Goal: Task Accomplishment & Management: Manage account settings

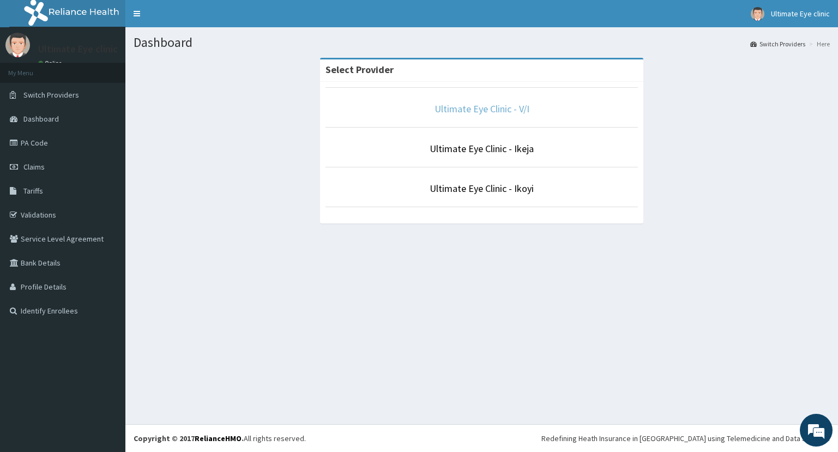
click at [487, 111] on link "Ultimate Eye Clinic - V/I" at bounding box center [482, 109] width 95 height 13
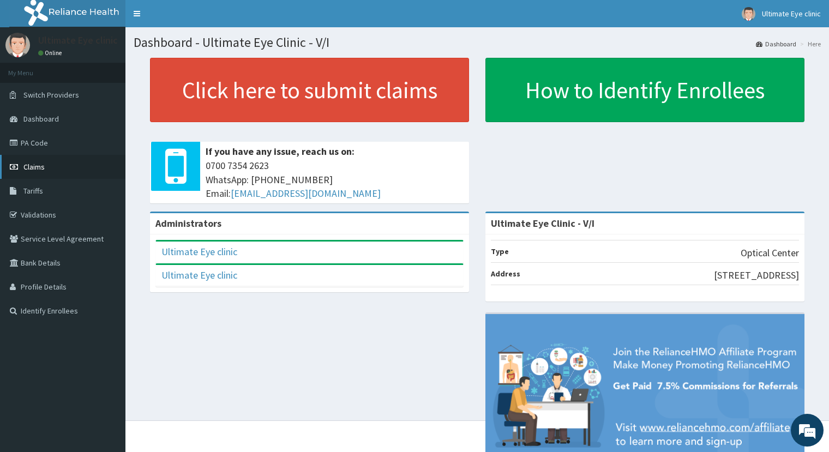
click at [37, 167] on span "Claims" at bounding box center [33, 167] width 21 height 10
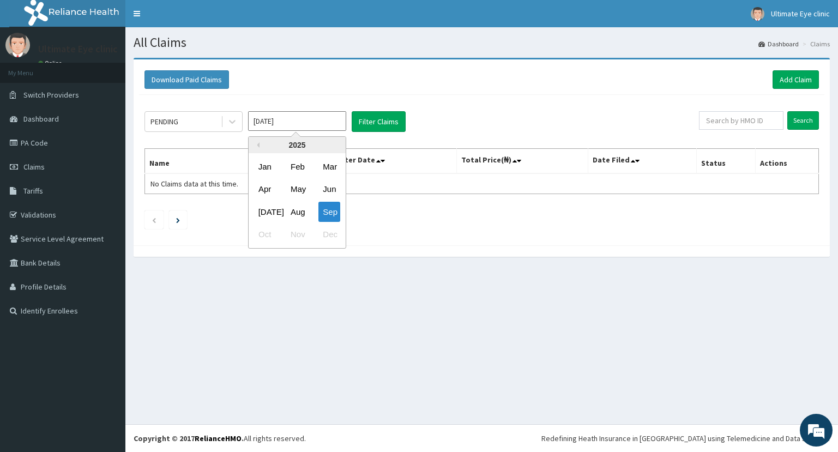
click at [304, 124] on input "[DATE]" at bounding box center [297, 121] width 98 height 20
drag, startPoint x: 303, startPoint y: 215, endPoint x: 220, endPoint y: 155, distance: 101.6
click at [303, 215] on div "Aug" at bounding box center [297, 212] width 22 height 20
type input "Aug 2025"
click at [230, 123] on icon at bounding box center [232, 121] width 11 height 11
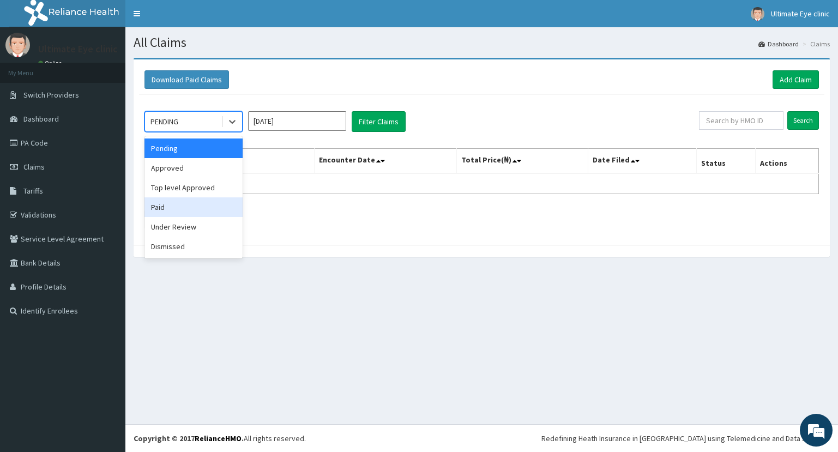
drag, startPoint x: 185, startPoint y: 211, endPoint x: 199, endPoint y: 202, distance: 16.0
click at [185, 211] on div "Paid" at bounding box center [194, 207] width 98 height 20
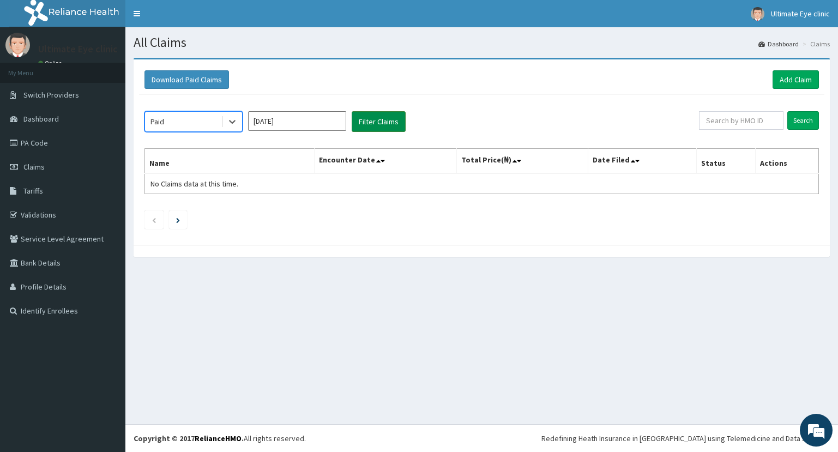
click at [378, 123] on button "Filter Claims" at bounding box center [379, 121] width 54 height 21
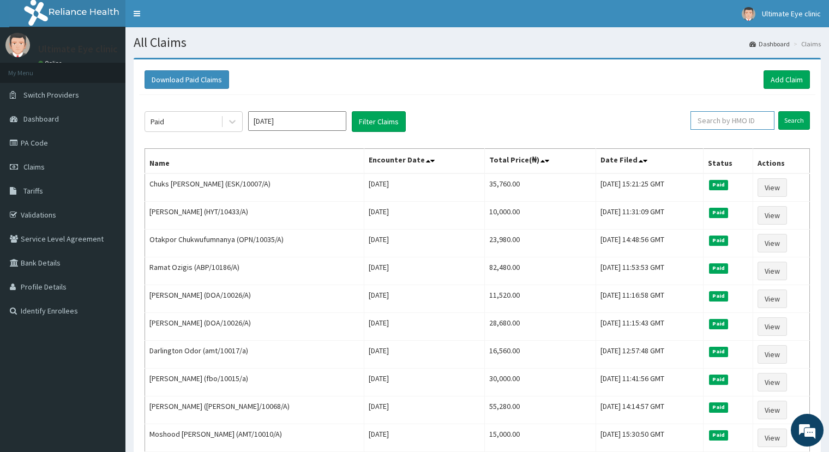
click at [722, 122] on input "text" at bounding box center [733, 120] width 84 height 19
type input "AJAYI"
click at [801, 121] on input "Search" at bounding box center [794, 120] width 32 height 19
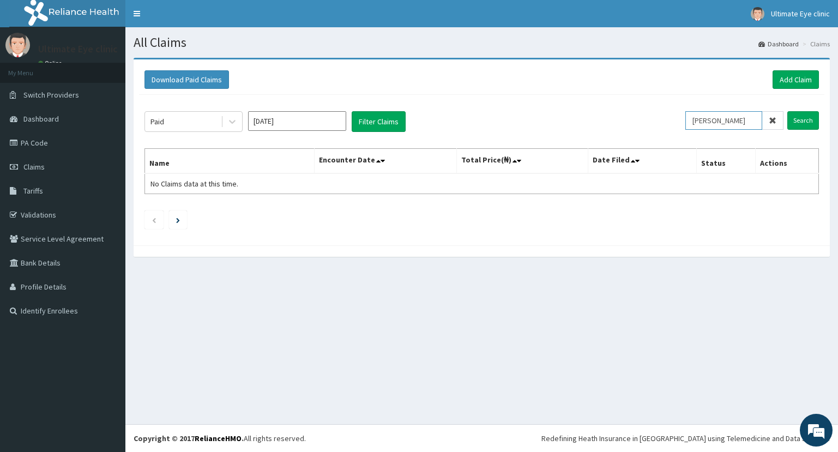
drag, startPoint x: 728, startPoint y: 120, endPoint x: 673, endPoint y: 125, distance: 55.9
click at [673, 125] on div "Paid Aug 2025 Filter Claims AJAYI Search" at bounding box center [482, 121] width 675 height 21
click at [227, 125] on icon at bounding box center [232, 121] width 11 height 11
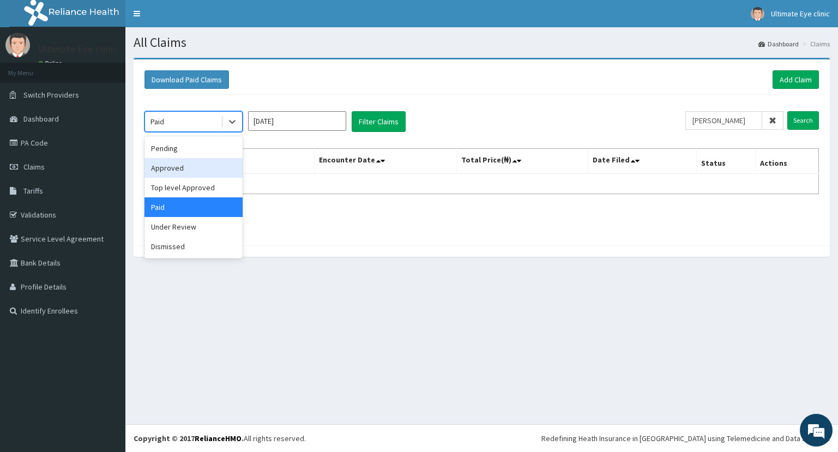
click at [206, 170] on div "Approved" at bounding box center [194, 168] width 98 height 20
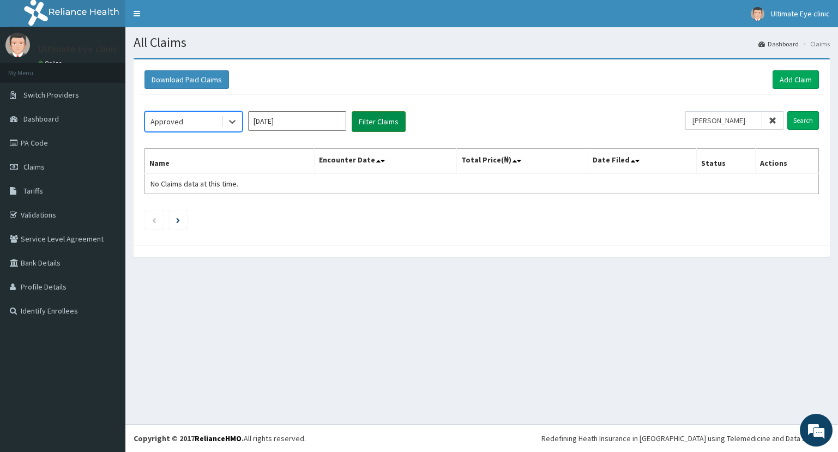
click at [385, 123] on button "Filter Claims" at bounding box center [379, 121] width 54 height 21
click at [384, 124] on button "Filter Claims" at bounding box center [379, 121] width 54 height 21
click at [772, 122] on icon at bounding box center [773, 121] width 8 height 8
click at [392, 124] on button "Filter Claims" at bounding box center [379, 121] width 54 height 21
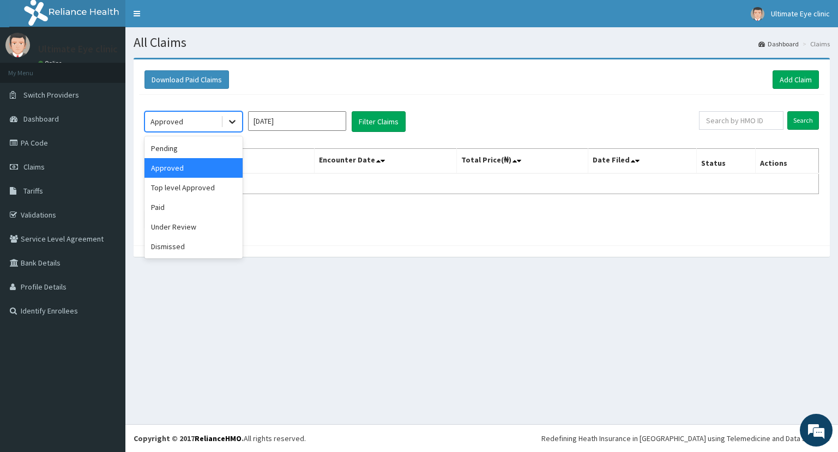
click at [234, 125] on icon at bounding box center [232, 121] width 11 height 11
click at [211, 188] on div "Top level Approved" at bounding box center [194, 188] width 98 height 20
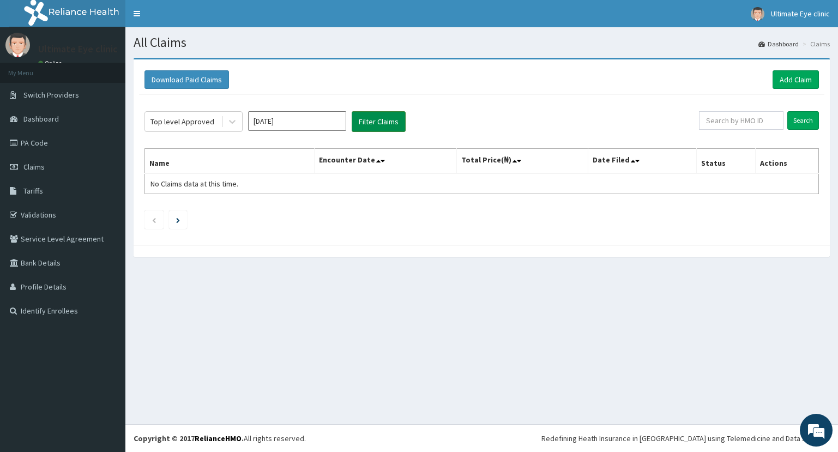
click at [385, 115] on button "Filter Claims" at bounding box center [379, 121] width 54 height 21
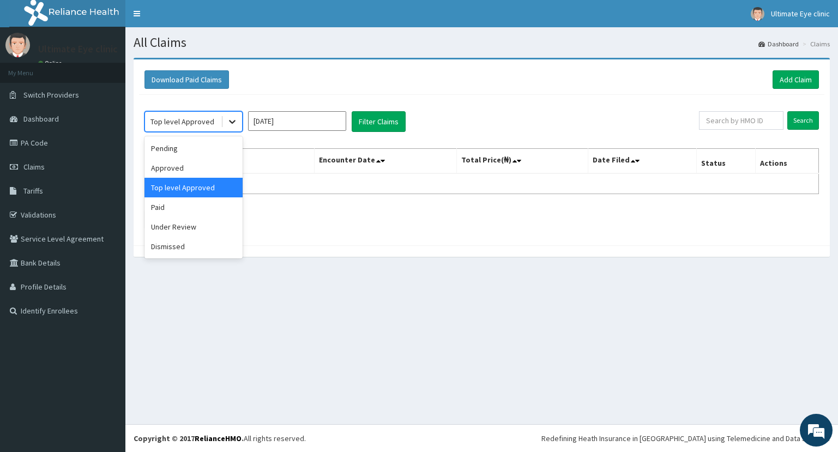
click at [233, 123] on icon at bounding box center [232, 123] width 7 height 4
click at [197, 223] on div "Under Review" at bounding box center [194, 227] width 98 height 20
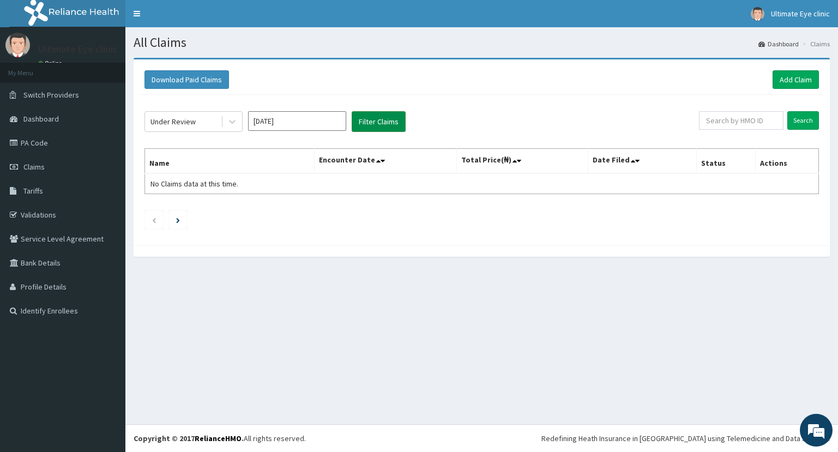
click at [370, 123] on button "Filter Claims" at bounding box center [379, 121] width 54 height 21
click at [233, 123] on icon at bounding box center [232, 121] width 11 height 11
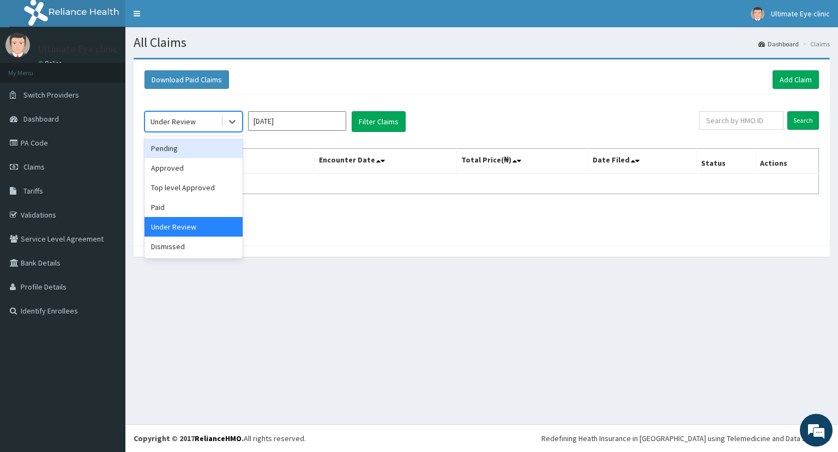
click at [208, 155] on div "Pending" at bounding box center [194, 149] width 98 height 20
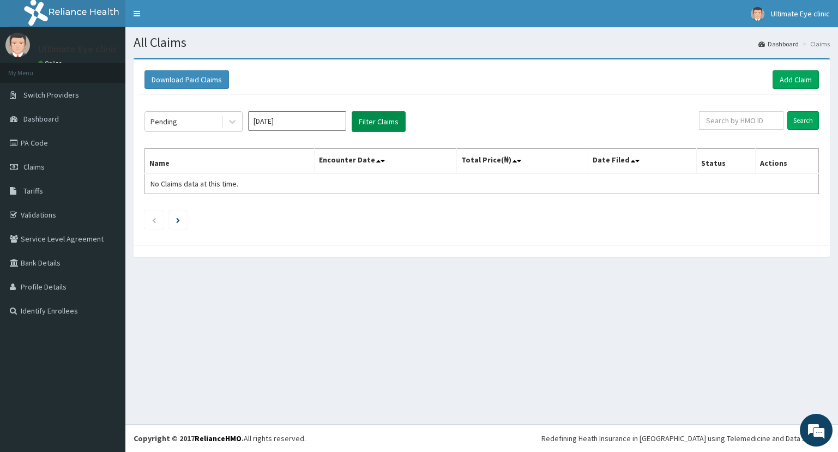
click at [370, 121] on button "Filter Claims" at bounding box center [379, 121] width 54 height 21
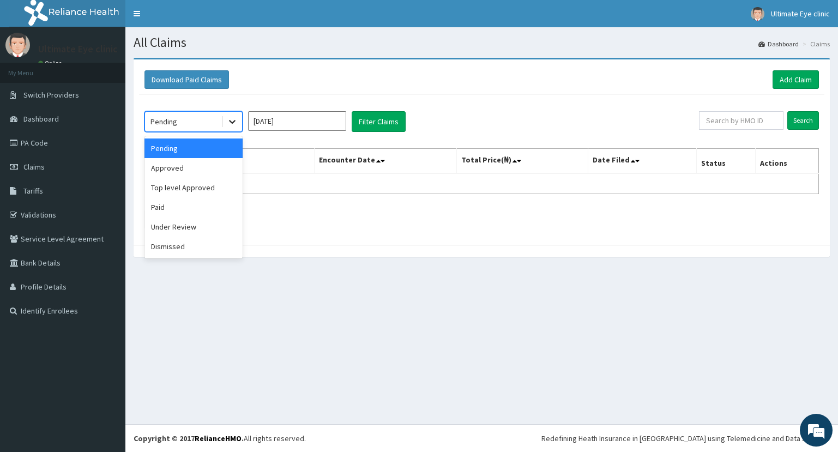
click at [235, 125] on icon at bounding box center [232, 121] width 11 height 11
click at [219, 168] on div "Approved" at bounding box center [194, 168] width 98 height 20
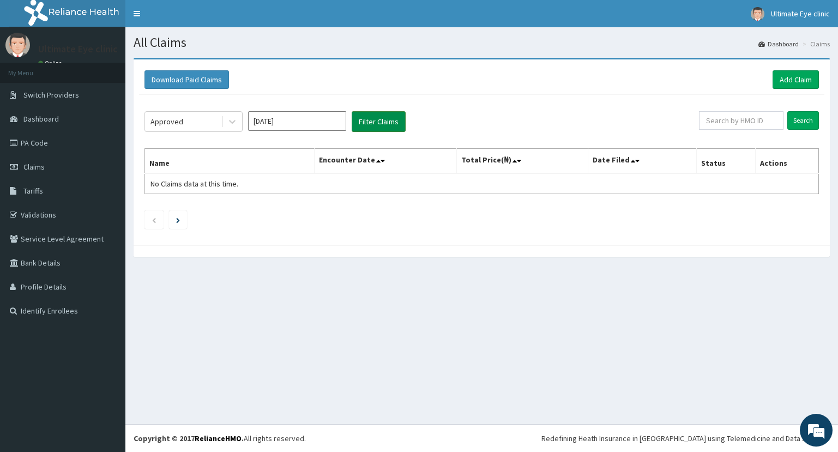
click at [368, 125] on button "Filter Claims" at bounding box center [379, 121] width 54 height 21
click at [377, 121] on button "Filter Claims" at bounding box center [379, 121] width 54 height 21
click at [234, 124] on icon at bounding box center [232, 121] width 11 height 11
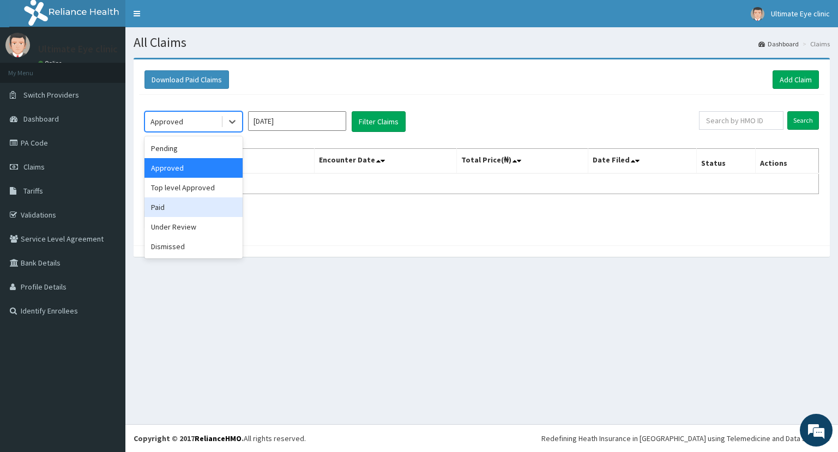
click at [201, 208] on div "Paid" at bounding box center [194, 207] width 98 height 20
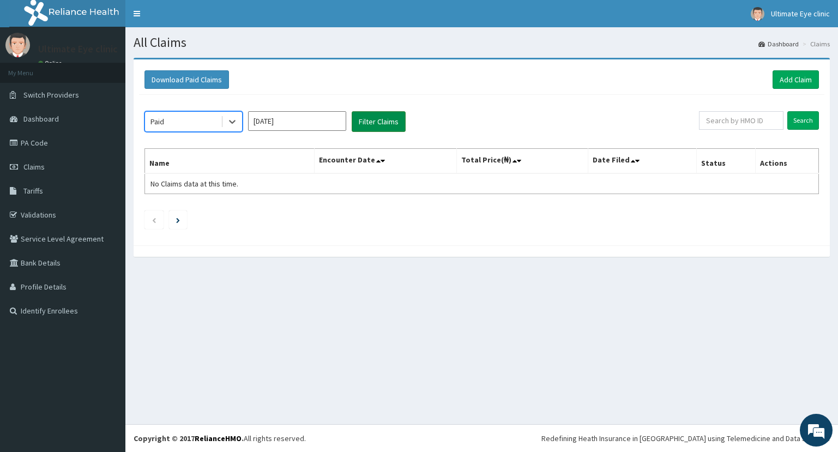
click at [374, 122] on button "Filter Claims" at bounding box center [379, 121] width 54 height 21
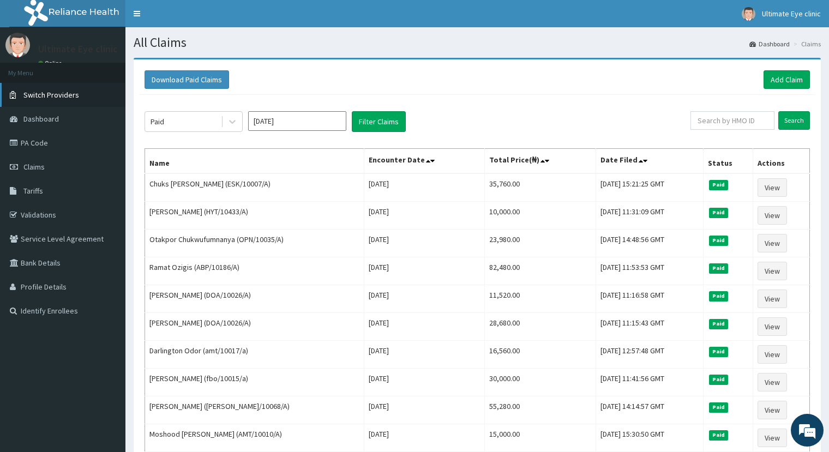
click at [59, 93] on span "Switch Providers" at bounding box center [51, 95] width 56 height 10
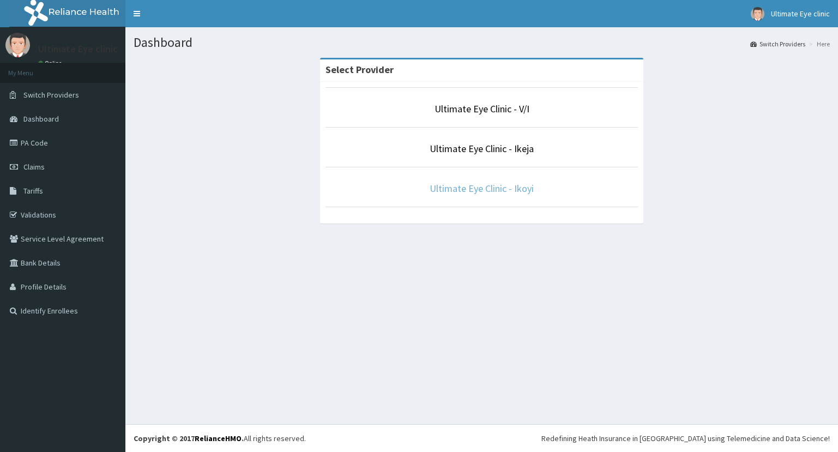
click at [496, 191] on link "Ultimate Eye Clinic - Ikoyi" at bounding box center [482, 188] width 104 height 13
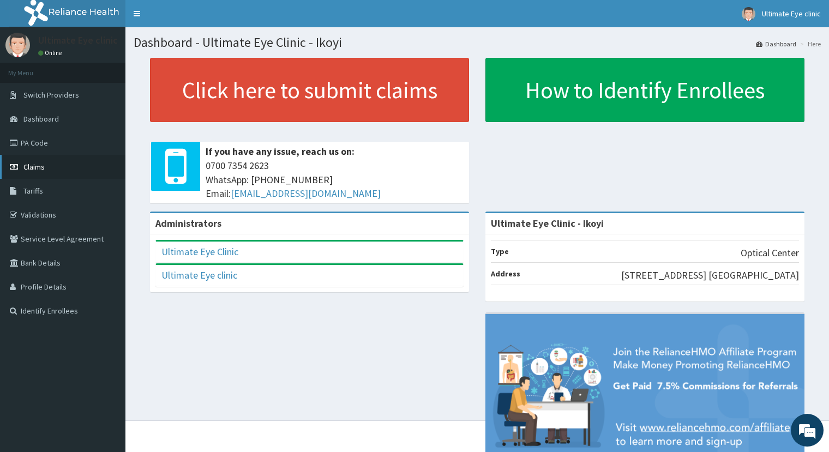
click at [45, 168] on link "Claims" at bounding box center [62, 167] width 125 height 24
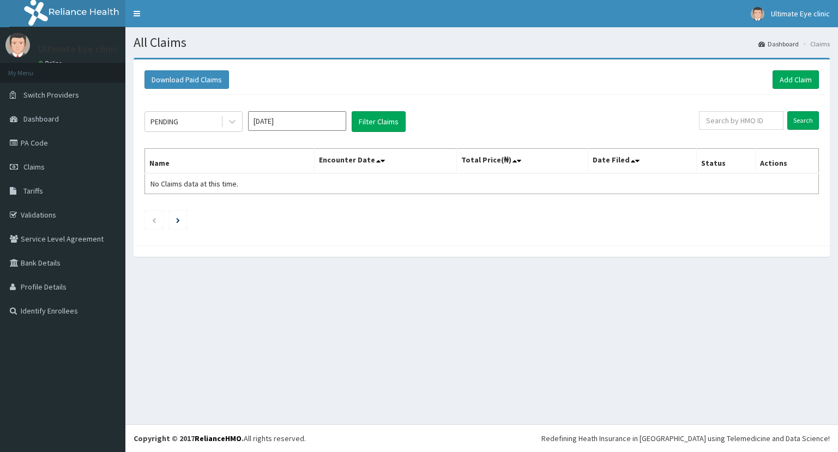
click at [301, 124] on input "[DATE]" at bounding box center [297, 121] width 98 height 20
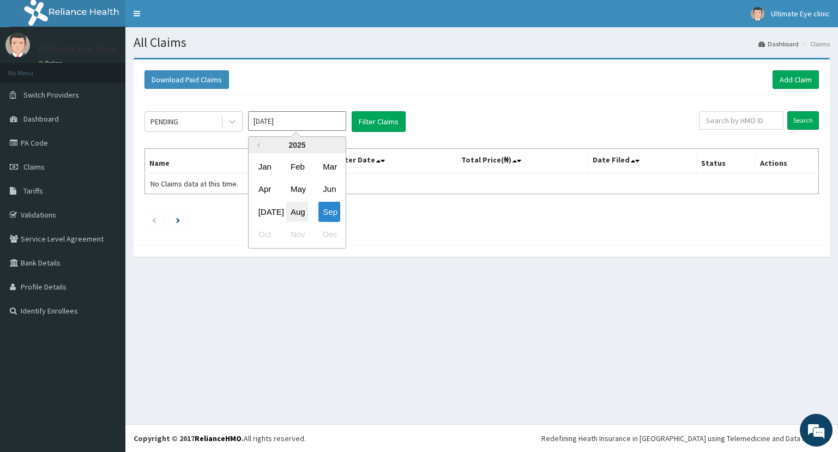
click at [300, 213] on div "Aug" at bounding box center [297, 212] width 22 height 20
type input "[DATE]"
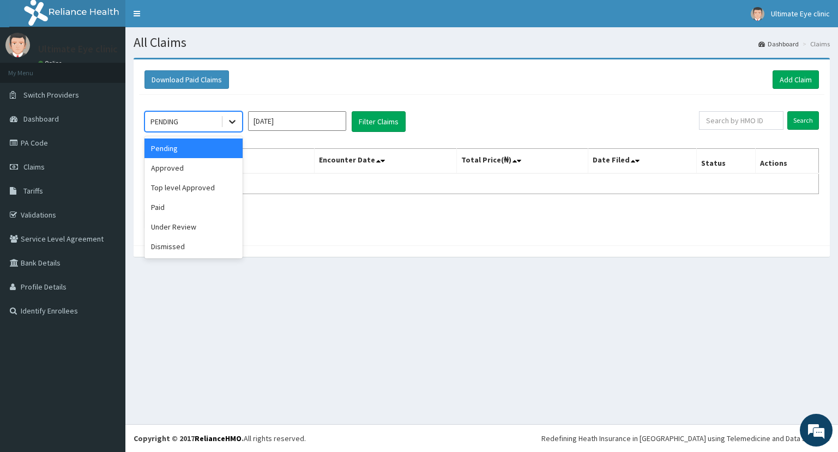
click at [236, 125] on icon at bounding box center [232, 121] width 11 height 11
drag, startPoint x: 205, startPoint y: 172, endPoint x: 247, endPoint y: 147, distance: 48.9
click at [206, 171] on div "Approved" at bounding box center [194, 168] width 98 height 20
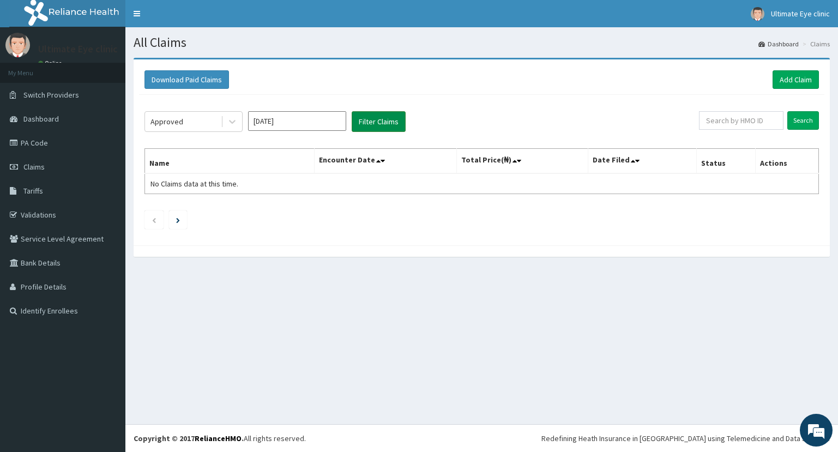
click at [363, 126] on button "Filter Claims" at bounding box center [379, 121] width 54 height 21
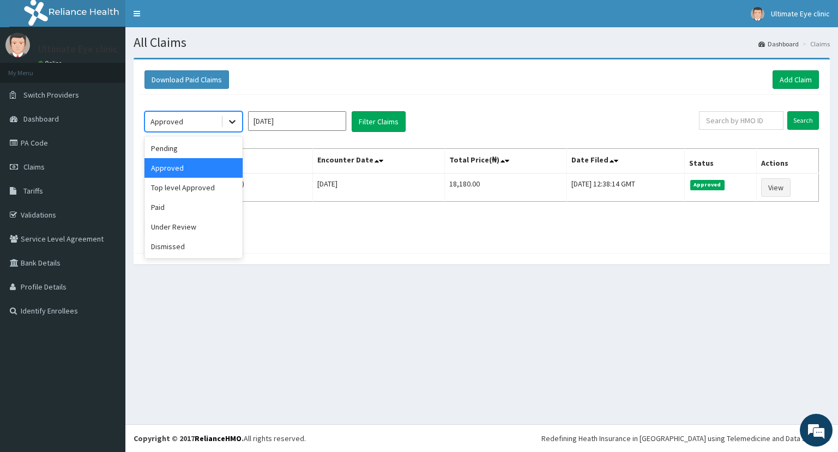
click at [230, 121] on icon at bounding box center [232, 123] width 7 height 4
click at [191, 211] on div "Paid" at bounding box center [194, 207] width 98 height 20
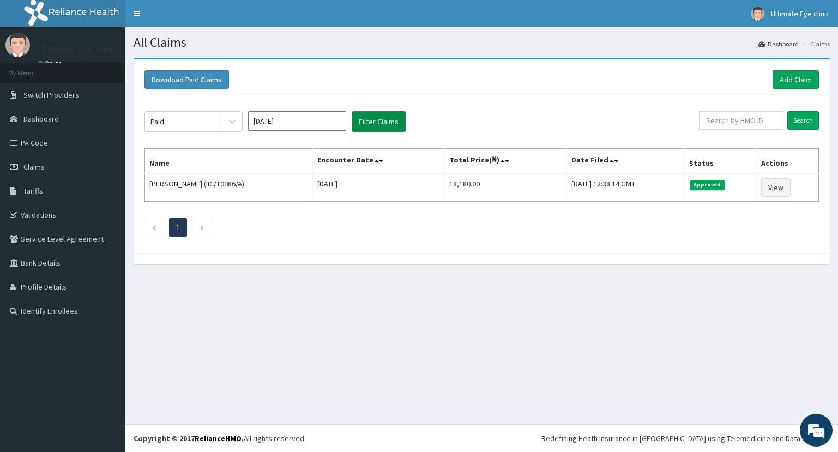
click at [369, 125] on button "Filter Claims" at bounding box center [379, 121] width 54 height 21
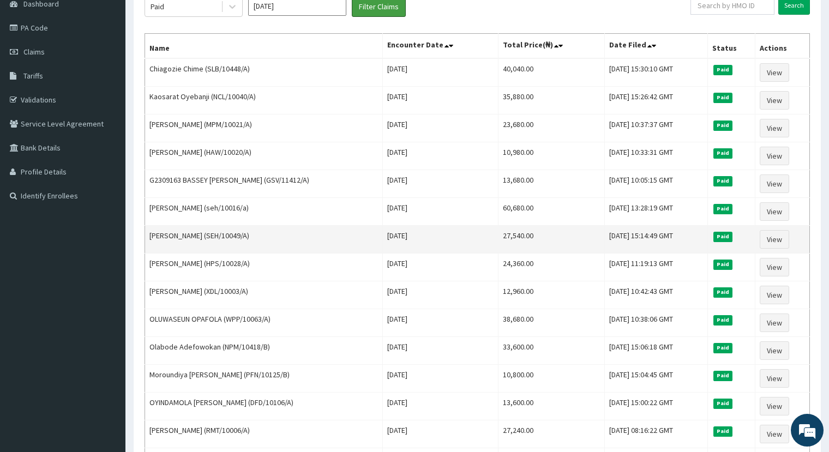
scroll to position [96, 0]
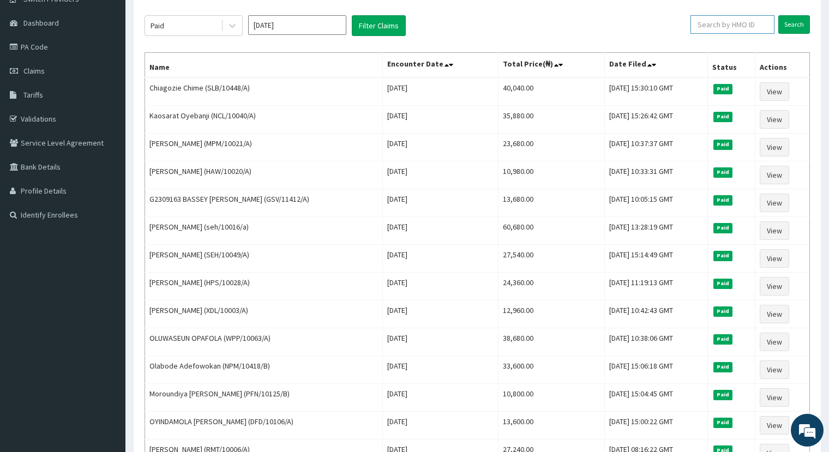
click at [735, 29] on input "text" at bounding box center [733, 24] width 84 height 19
type input "[PERSON_NAME]"
click at [794, 22] on input "Search" at bounding box center [794, 24] width 32 height 19
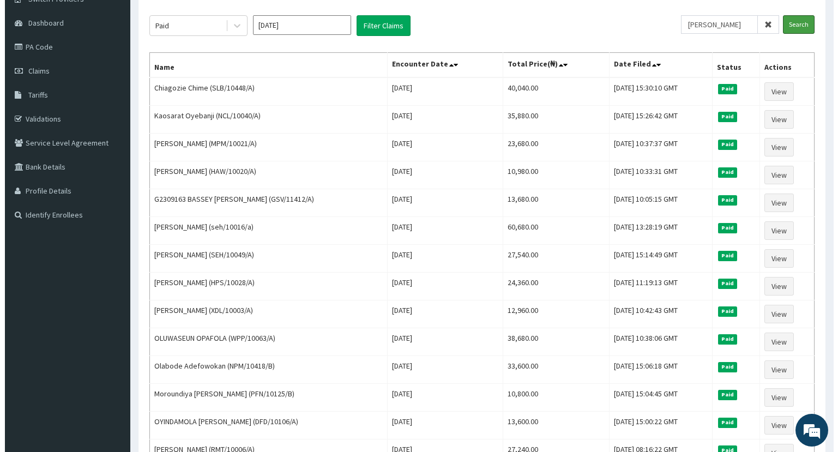
scroll to position [0, 0]
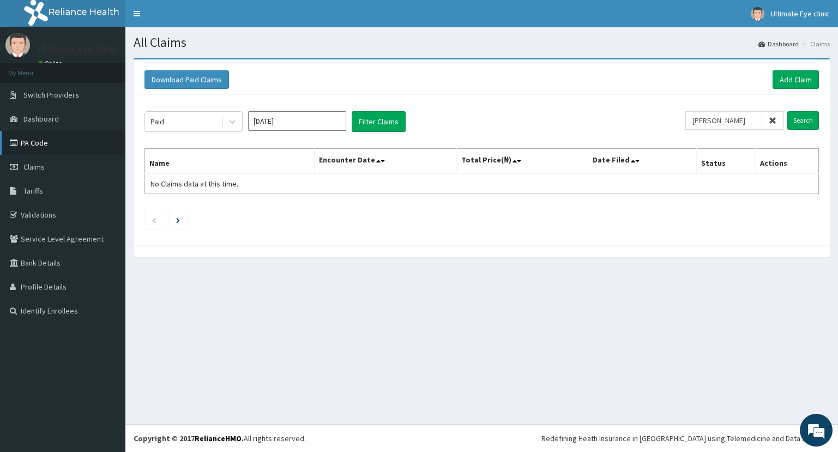
click at [36, 143] on link "PA Code" at bounding box center [62, 143] width 125 height 24
click at [275, 121] on input "[DATE]" at bounding box center [297, 121] width 98 height 20
drag, startPoint x: 375, startPoint y: 316, endPoint x: 327, endPoint y: 286, distance: 56.4
click at [373, 315] on div "All Claims Dashboard Claims Download Paid Claims Add Claim × Note you can only …" at bounding box center [481, 225] width 713 height 397
click at [232, 122] on icon at bounding box center [232, 123] width 7 height 4
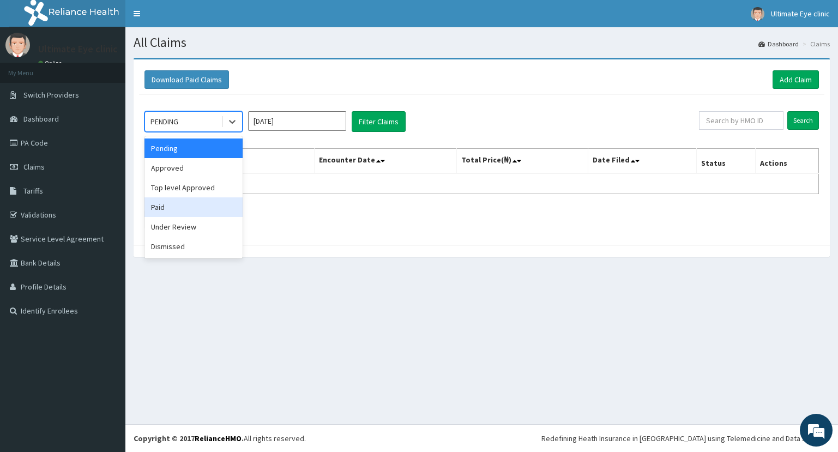
drag, startPoint x: 199, startPoint y: 208, endPoint x: 314, endPoint y: 155, distance: 126.7
click at [205, 203] on div "Paid" at bounding box center [194, 207] width 98 height 20
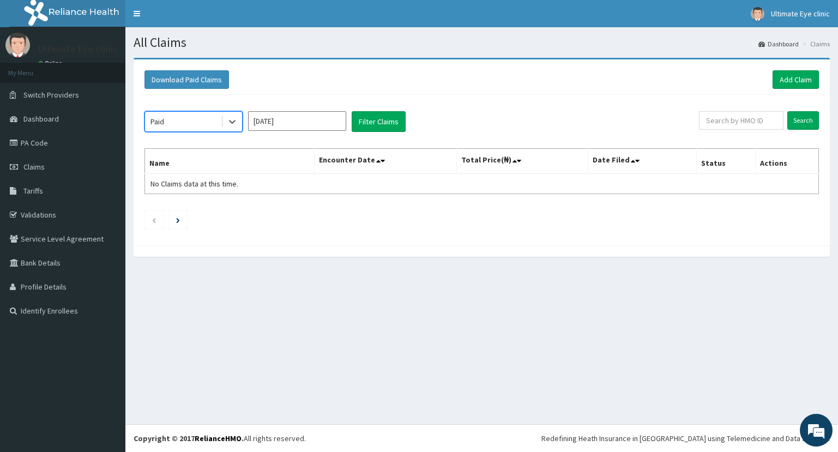
click at [301, 125] on input "[DATE]" at bounding box center [297, 121] width 98 height 20
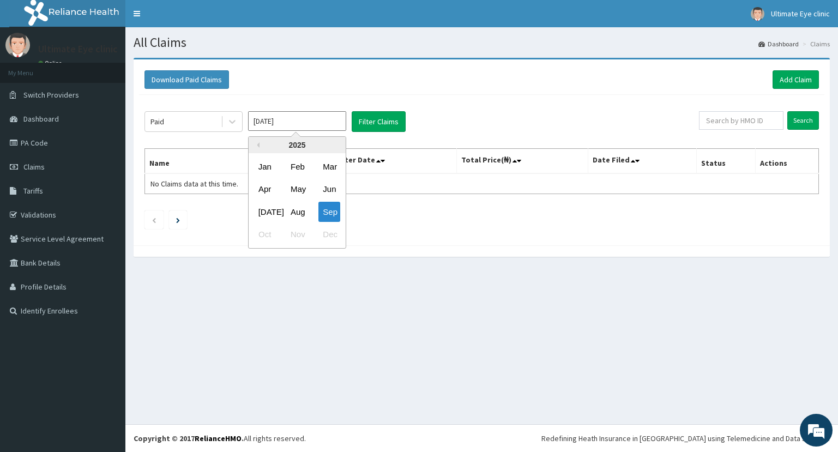
click at [304, 215] on div "Aug" at bounding box center [297, 212] width 22 height 20
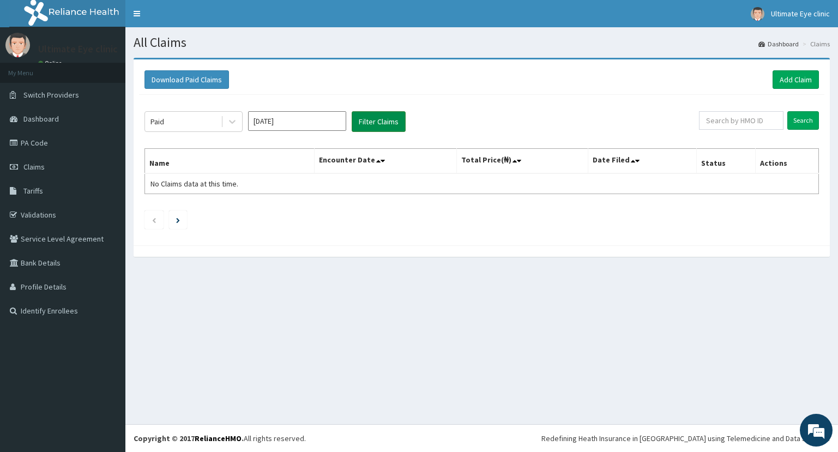
click at [371, 122] on button "Filter Claims" at bounding box center [379, 121] width 54 height 21
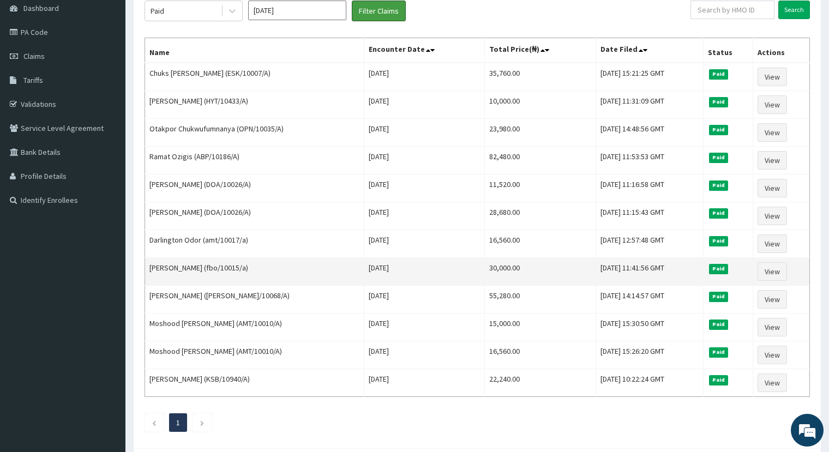
scroll to position [56, 0]
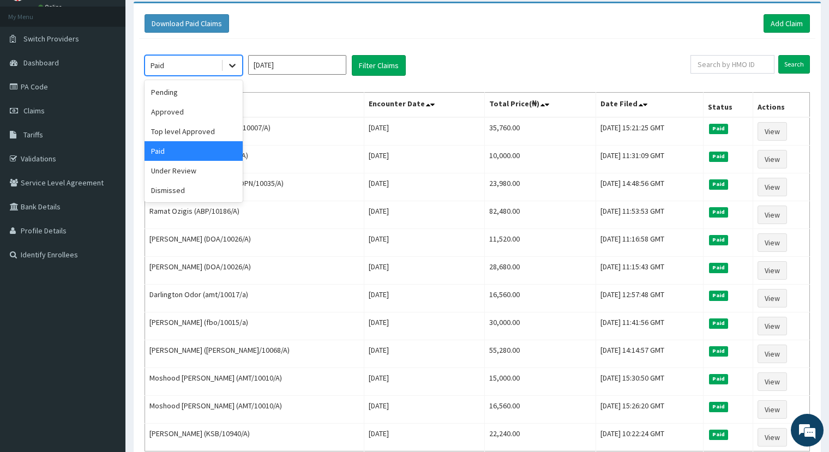
click at [235, 63] on icon at bounding box center [232, 65] width 11 height 11
click at [197, 95] on div "Pending" at bounding box center [194, 92] width 98 height 20
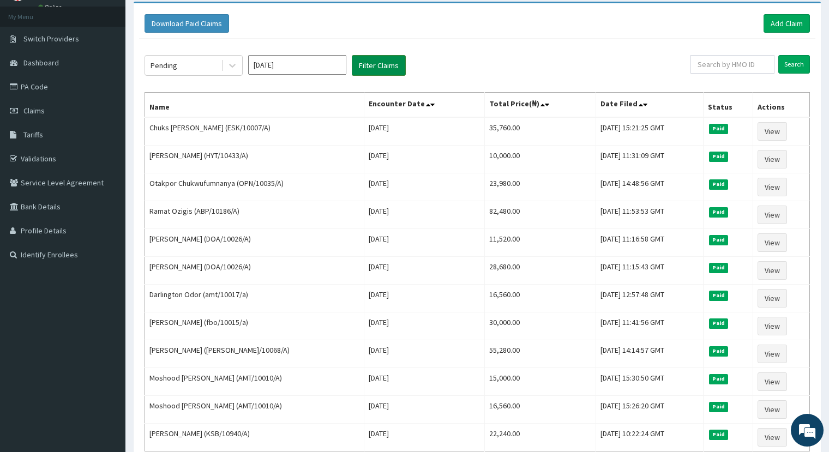
click at [371, 66] on button "Filter Claims" at bounding box center [379, 65] width 54 height 21
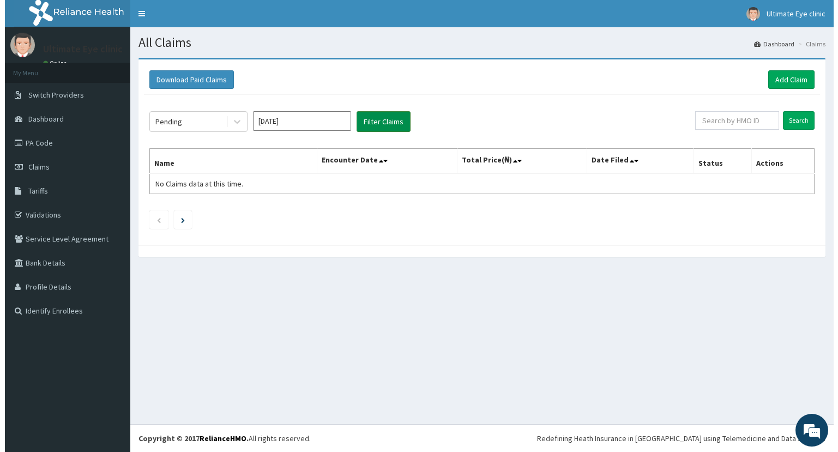
scroll to position [0, 0]
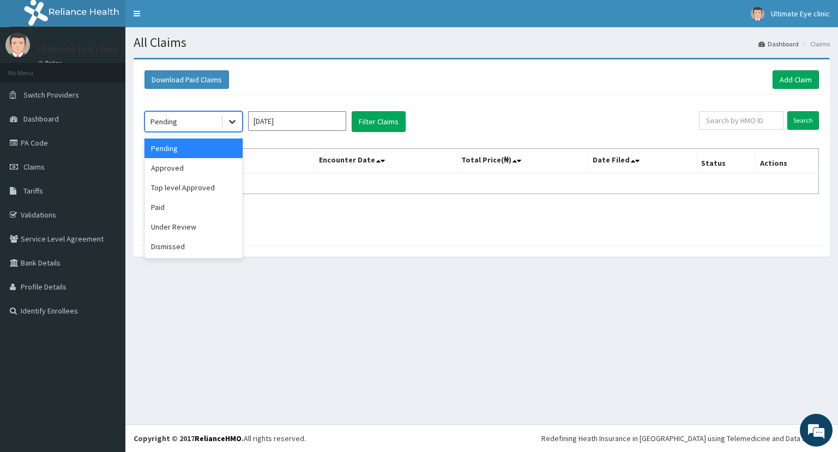
click at [232, 121] on icon at bounding box center [232, 121] width 11 height 11
click at [195, 232] on div "Under Review" at bounding box center [194, 227] width 98 height 20
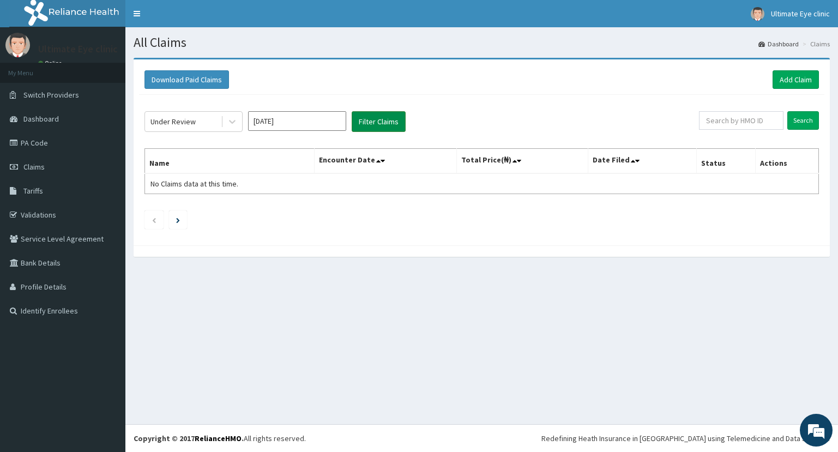
click at [367, 121] on button "Filter Claims" at bounding box center [379, 121] width 54 height 21
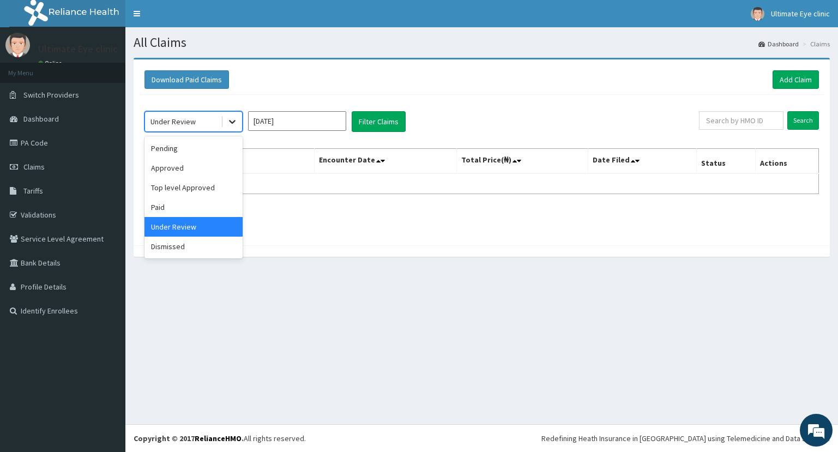
click at [231, 121] on icon at bounding box center [232, 121] width 11 height 11
click at [201, 171] on div "Approved" at bounding box center [194, 168] width 98 height 20
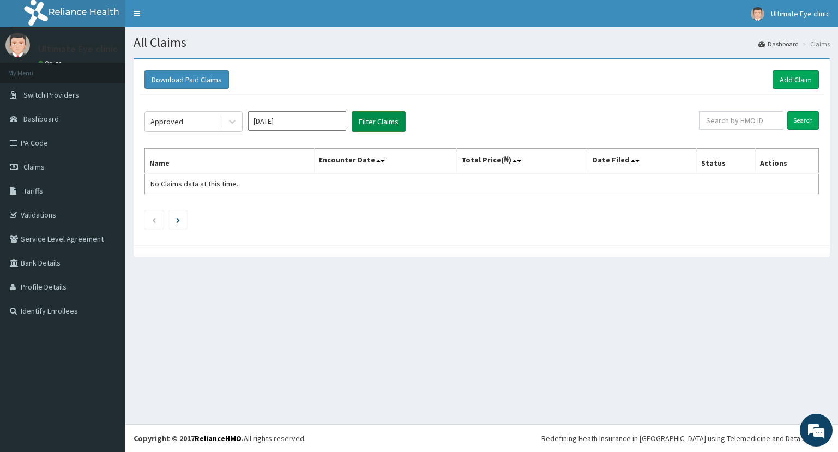
click at [369, 124] on button "Filter Claims" at bounding box center [379, 121] width 54 height 21
click at [293, 124] on input "[DATE]" at bounding box center [297, 121] width 98 height 20
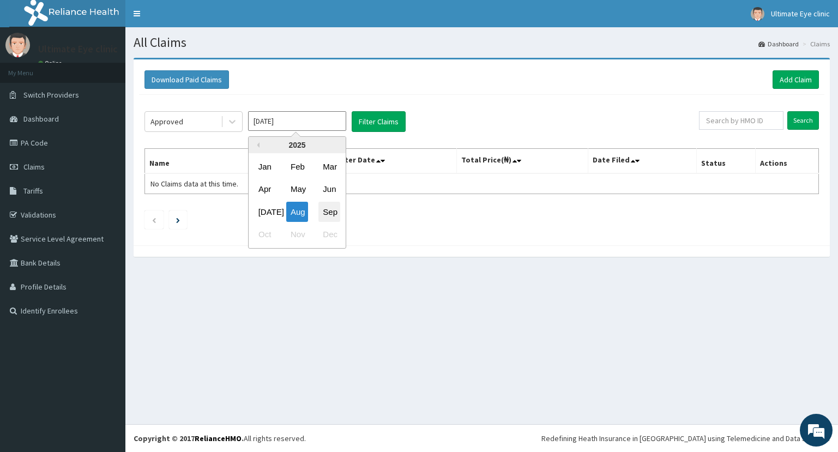
click at [334, 213] on div "Sep" at bounding box center [330, 212] width 22 height 20
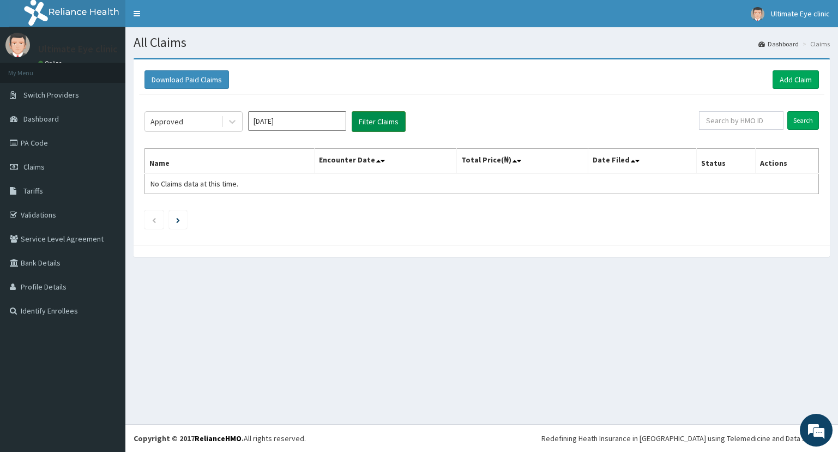
click at [373, 122] on button "Filter Claims" at bounding box center [379, 121] width 54 height 21
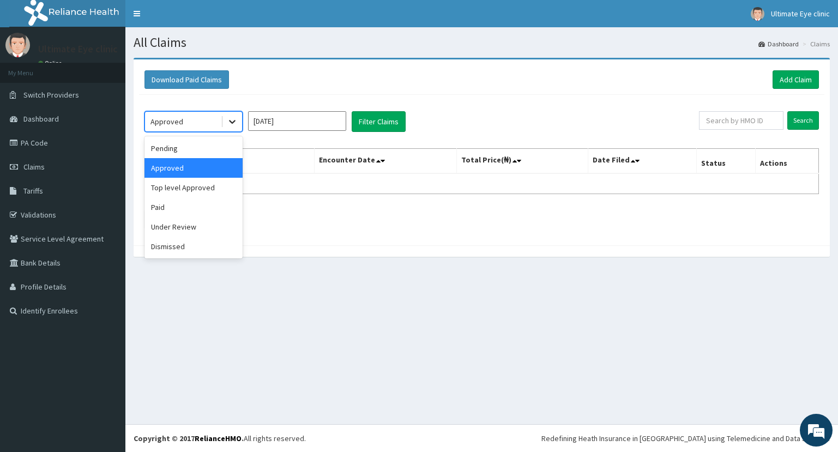
click at [232, 119] on icon at bounding box center [232, 121] width 11 height 11
click at [177, 205] on div "Paid" at bounding box center [194, 207] width 98 height 20
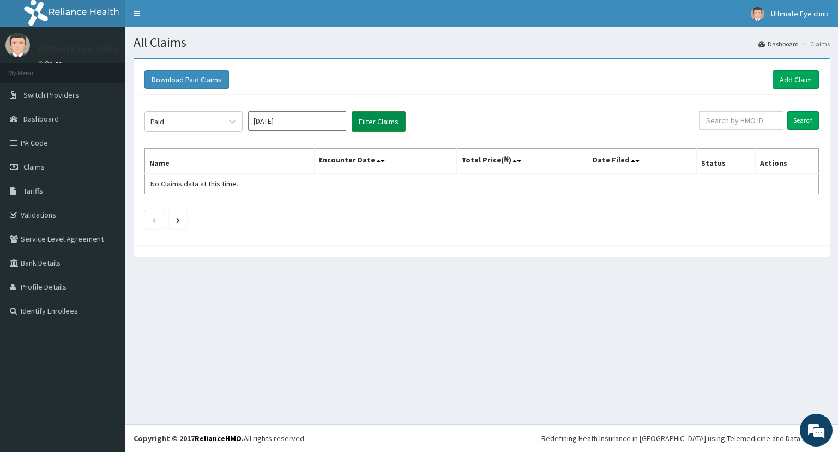
click at [376, 124] on button "Filter Claims" at bounding box center [379, 121] width 54 height 21
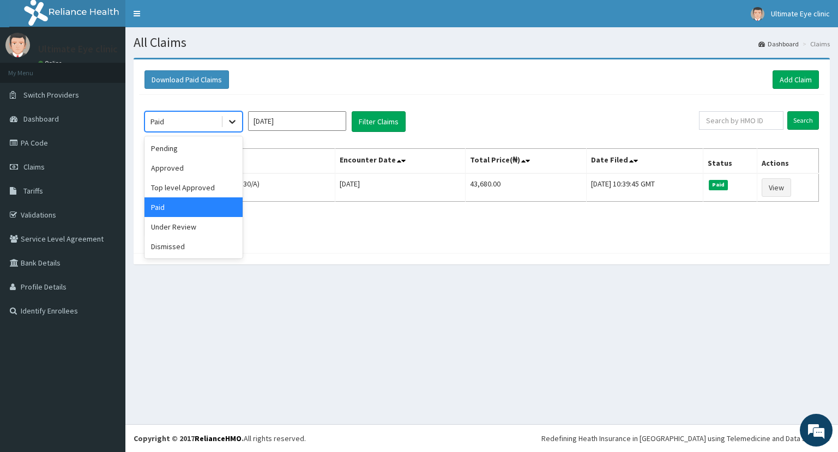
click at [229, 124] on icon at bounding box center [232, 121] width 11 height 11
click at [305, 117] on input "[DATE]" at bounding box center [297, 121] width 98 height 20
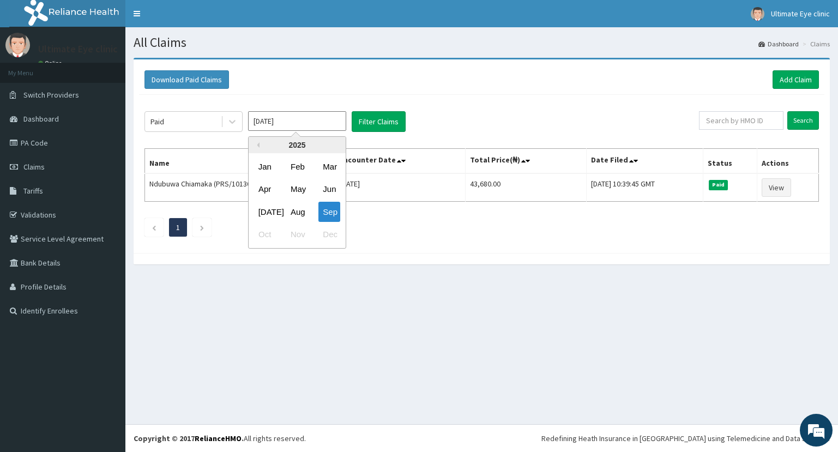
click at [295, 212] on div "Aug" at bounding box center [297, 212] width 22 height 20
type input "[DATE]"
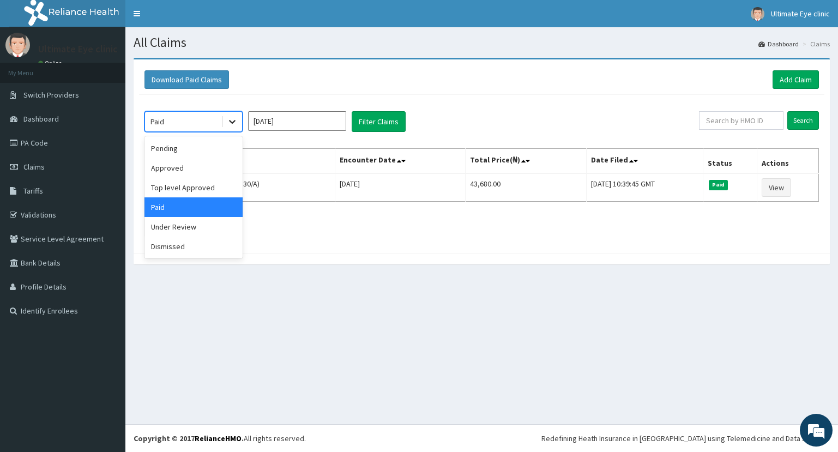
click at [233, 118] on icon at bounding box center [232, 121] width 11 height 11
drag, startPoint x: 198, startPoint y: 248, endPoint x: 246, endPoint y: 223, distance: 53.9
click at [199, 247] on div "Dismissed" at bounding box center [194, 247] width 98 height 20
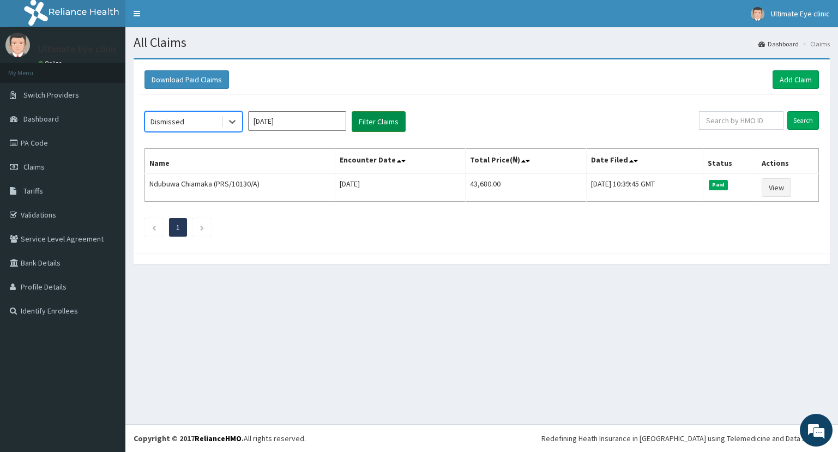
click at [367, 116] on button "Filter Claims" at bounding box center [379, 121] width 54 height 21
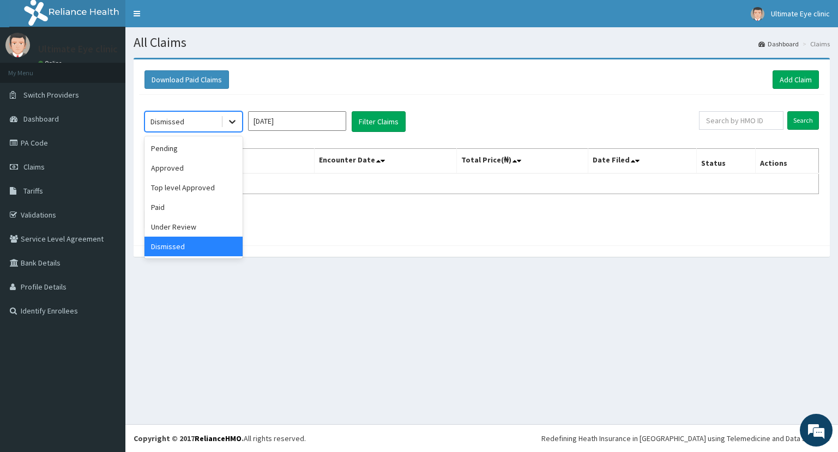
click at [233, 119] on icon at bounding box center [232, 121] width 11 height 11
click at [202, 153] on div "Pending" at bounding box center [194, 149] width 98 height 20
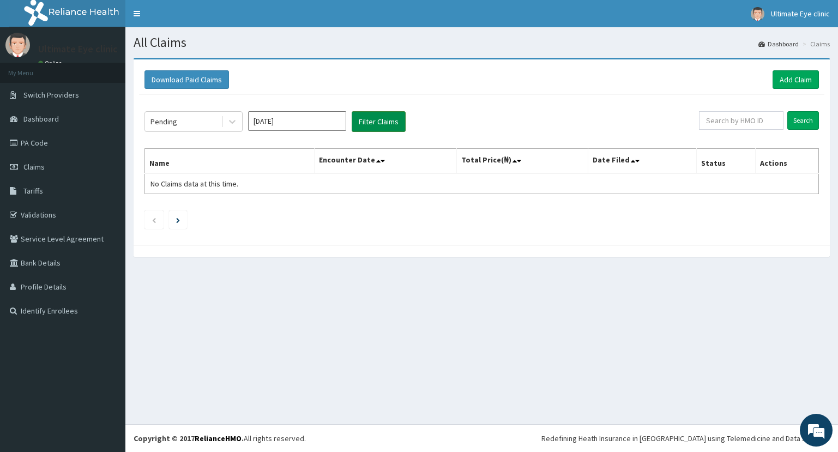
click at [367, 127] on button "Filter Claims" at bounding box center [379, 121] width 54 height 21
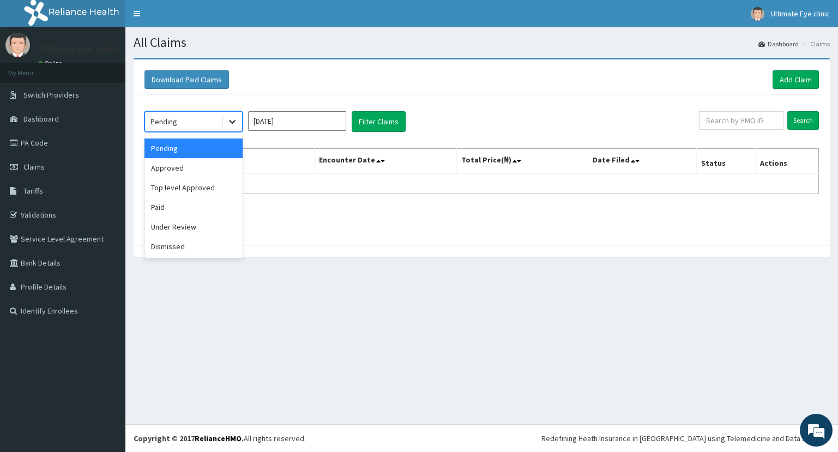
click at [233, 122] on icon at bounding box center [232, 123] width 7 height 4
click at [199, 171] on div "Approved" at bounding box center [194, 168] width 98 height 20
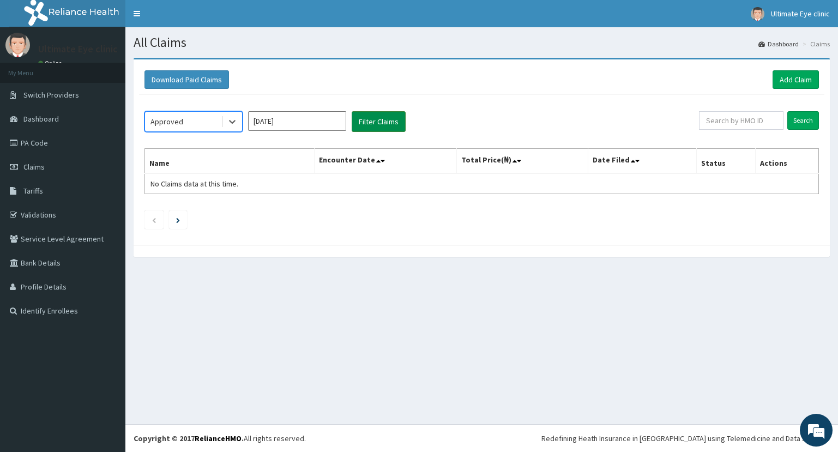
click at [371, 125] on button "Filter Claims" at bounding box center [379, 121] width 54 height 21
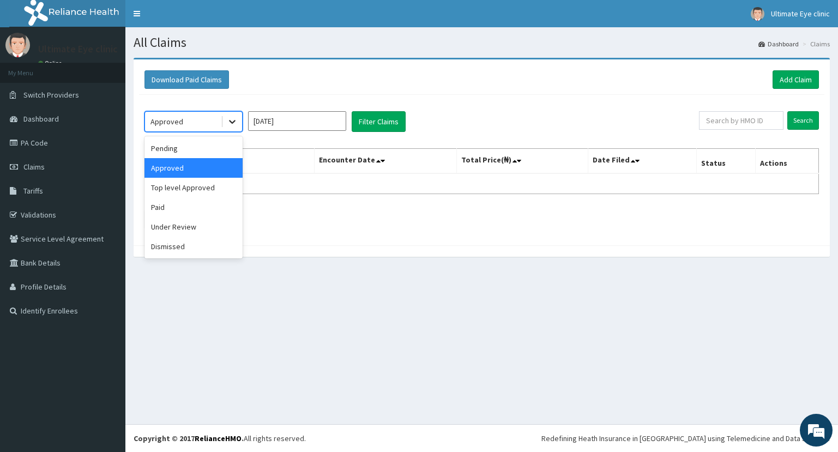
click at [229, 123] on icon at bounding box center [232, 121] width 11 height 11
